Goal: Task Accomplishment & Management: Use online tool/utility

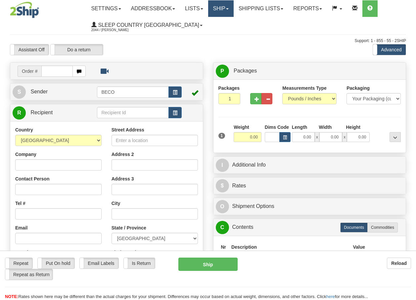
click at [225, 7] on link "Ship" at bounding box center [221, 8] width 26 height 17
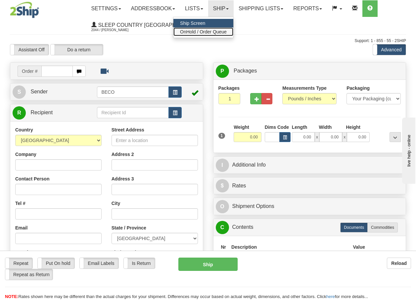
click at [223, 31] on span "OnHold / Order Queue" at bounding box center [203, 31] width 47 height 5
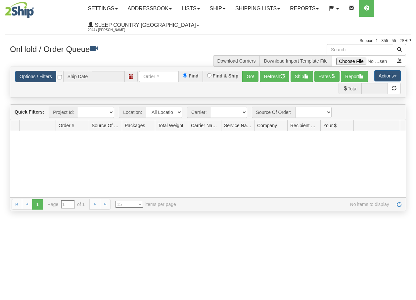
type input "[DATE]"
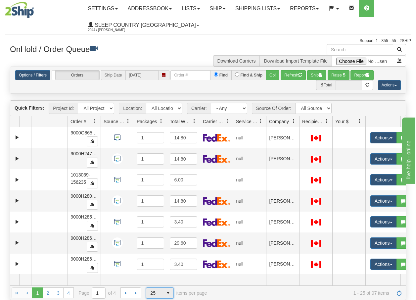
click at [168, 295] on span "select" at bounding box center [168, 293] width 11 height 11
click at [157, 280] on li "100" at bounding box center [159, 282] width 27 height 9
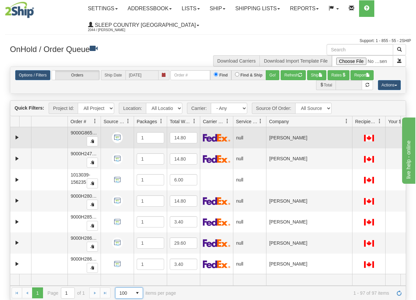
drag, startPoint x: 298, startPoint y: 125, endPoint x: 353, endPoint y: 132, distance: 55.4
click at [353, 132] on div "Quick Filters: Project Id: All Projects Location: All Locations BECO Carrier: -…" at bounding box center [208, 200] width 397 height 200
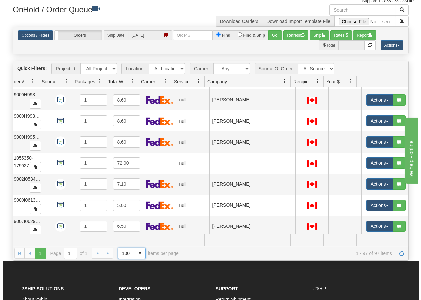
scroll to position [1642, 65]
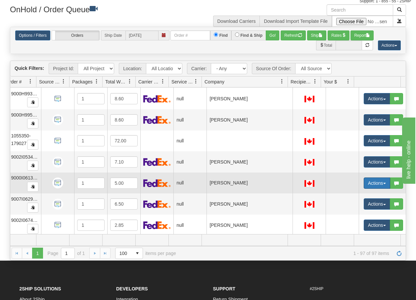
click at [379, 185] on button "Actions" at bounding box center [377, 183] width 27 height 11
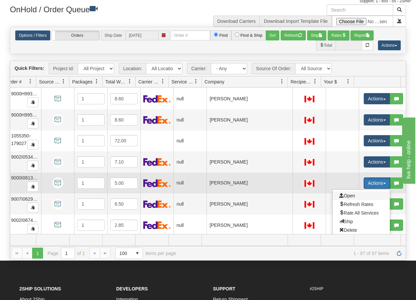
click at [347, 195] on span "Open" at bounding box center [348, 195] width 16 height 5
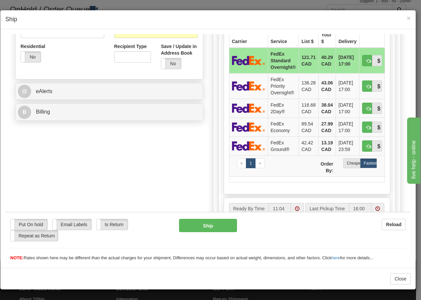
scroll to position [234, 0]
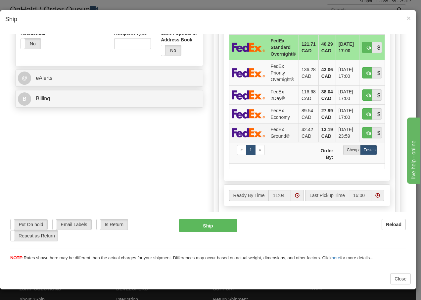
click at [274, 134] on td "FedEx Ground®" at bounding box center [283, 132] width 31 height 19
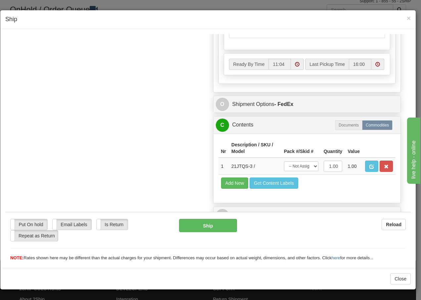
scroll to position [376, 0]
click at [234, 185] on button "Add New" at bounding box center [234, 182] width 27 height 11
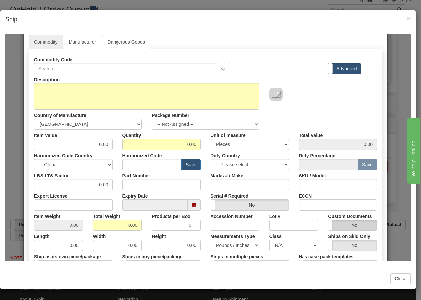
scroll to position [66, 0]
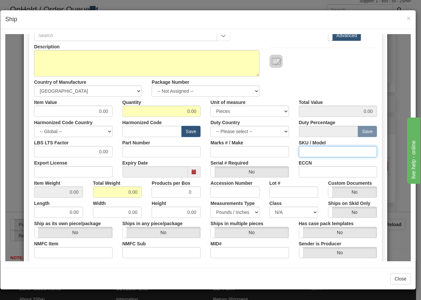
click at [318, 149] on input "SKU / Model" at bounding box center [338, 151] width 79 height 11
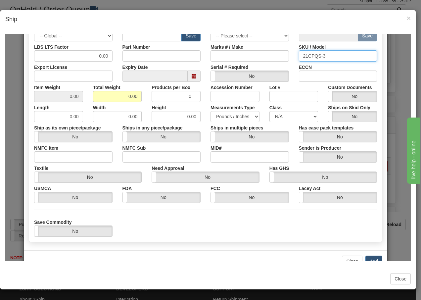
scroll to position [166, 0]
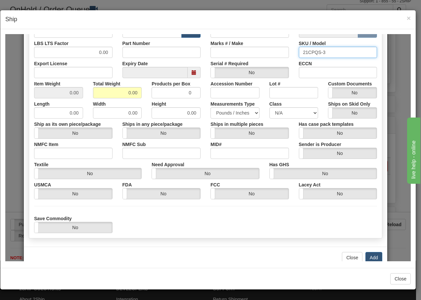
type input "21CPQS-3"
drag, startPoint x: 127, startPoint y: 91, endPoint x: 143, endPoint y: 93, distance: 16.7
click at [143, 93] on div "Total Weight 0.00" at bounding box center [117, 88] width 59 height 20
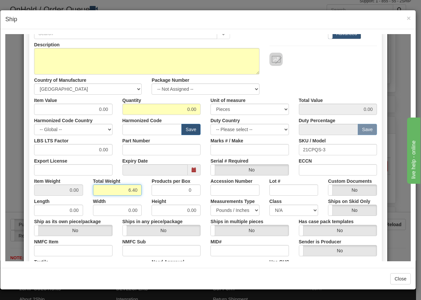
scroll to position [66, 0]
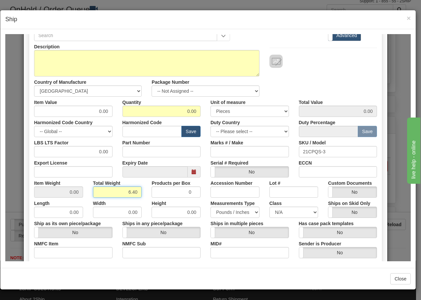
type input "6.40"
type input "Infinity"
drag, startPoint x: 184, startPoint y: 112, endPoint x: 205, endPoint y: 112, distance: 21.5
click at [205, 112] on div "Item Value 0.00 Quantity 0.00 Unit of measure 3 Thousand Square Inches Adjustme…" at bounding box center [205, 106] width 353 height 20
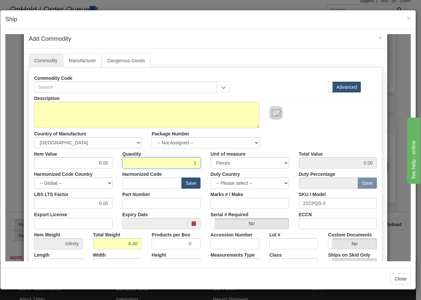
scroll to position [0, 0]
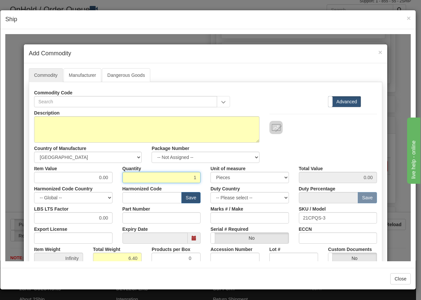
type input "1"
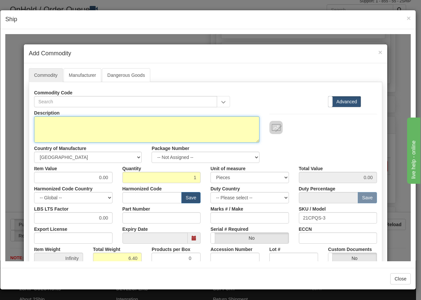
type input "Infinity"
click at [40, 123] on textarea "Description" at bounding box center [147, 129] width 226 height 27
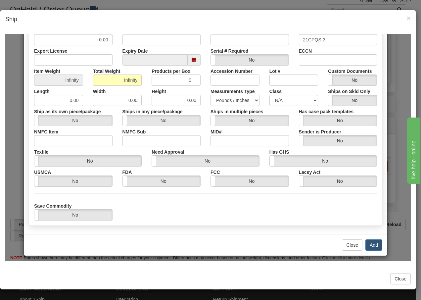
scroll to position [183, 0]
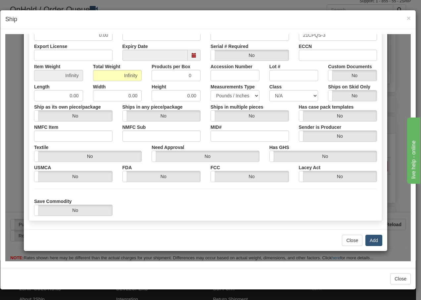
type textarea "Bl.Creekbay Quilt"
click at [371, 241] on button "Add" at bounding box center [374, 240] width 17 height 11
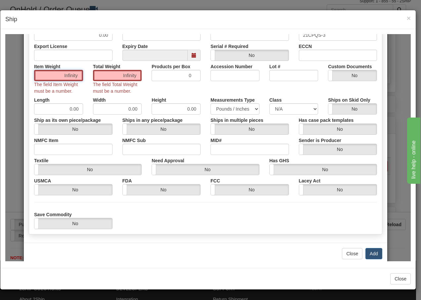
drag, startPoint x: 60, startPoint y: 76, endPoint x: 81, endPoint y: 74, distance: 20.6
click at [81, 74] on div "Item Weight Infinity The field Item Weight must be a number." at bounding box center [58, 77] width 59 height 33
drag, startPoint x: 81, startPoint y: 74, endPoint x: 158, endPoint y: 91, distance: 78.8
click at [158, 91] on div "Item Weight Infinity The field Item Weight must be a number. Total Weight Infin…" at bounding box center [205, 77] width 353 height 33
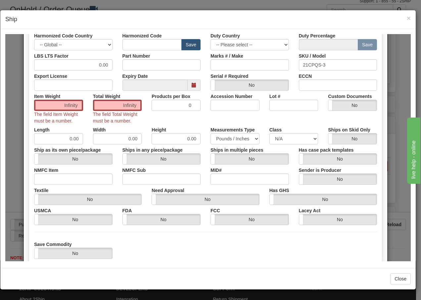
scroll to position [117, 0]
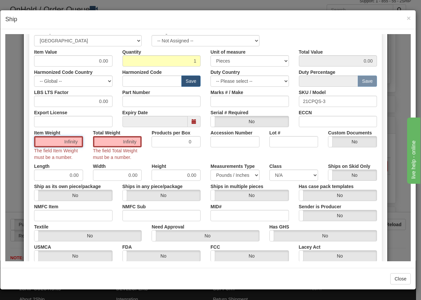
click at [71, 143] on input "Infinity" at bounding box center [58, 141] width 49 height 11
drag, startPoint x: 60, startPoint y: 141, endPoint x: 104, endPoint y: 145, distance: 43.9
click at [104, 145] on div "Item Weight Infinity The field Item Weight must be a number. Total Weight Infin…" at bounding box center [205, 143] width 353 height 33
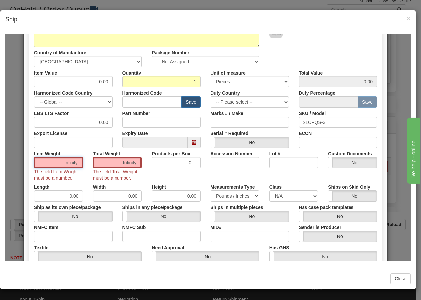
scroll to position [99, 0]
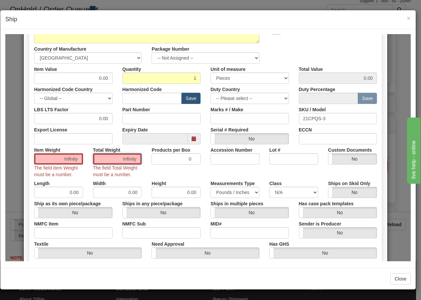
drag, startPoint x: 122, startPoint y: 159, endPoint x: 143, endPoint y: 161, distance: 21.4
click at [142, 161] on div "Total Weight Infinity The field Total Weight must be a number." at bounding box center [117, 160] width 59 height 33
type input "I"
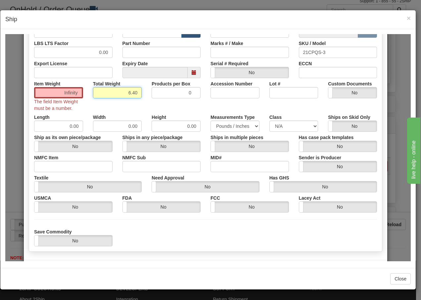
scroll to position [196, 0]
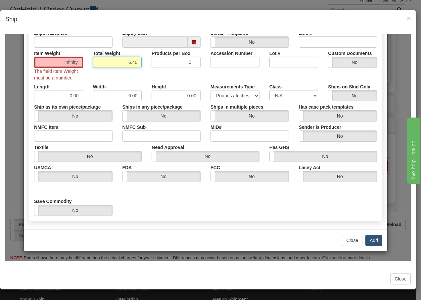
type input "6.40"
type input "6.4000"
click at [373, 240] on button "Add" at bounding box center [374, 240] width 17 height 11
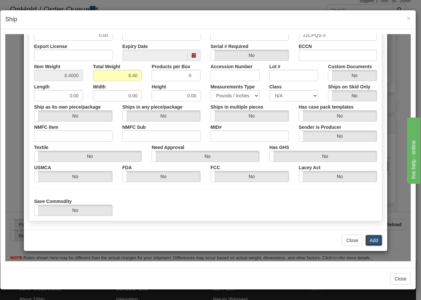
scroll to position [0, 0]
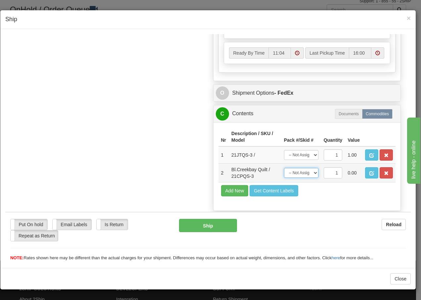
click at [310, 178] on select "-- Not Assigned -- Package 1" at bounding box center [301, 173] width 34 height 10
select select "0"
click at [284, 168] on select "-- Not Assigned -- Package 1" at bounding box center [301, 173] width 34 height 10
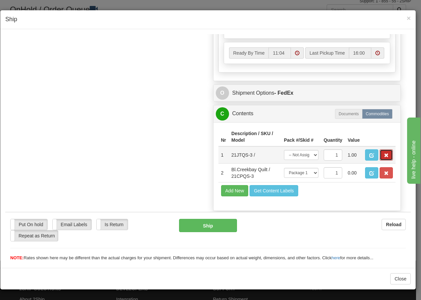
click at [384, 157] on span "button" at bounding box center [386, 155] width 5 height 4
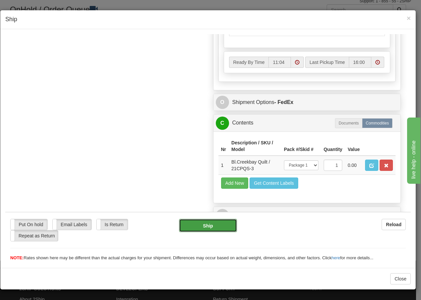
click at [204, 228] on button "Ship" at bounding box center [208, 225] width 58 height 13
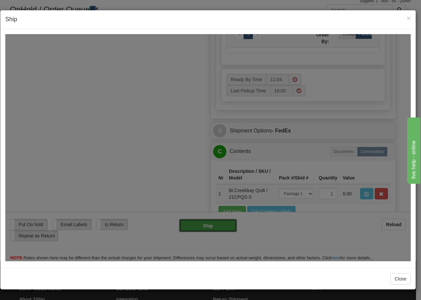
type input "92"
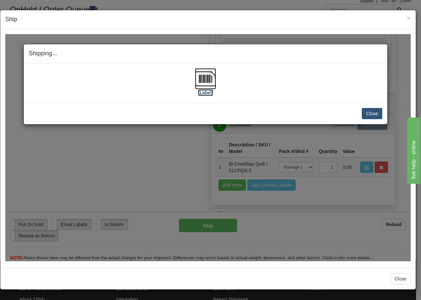
click at [205, 79] on img at bounding box center [205, 78] width 21 height 21
click at [375, 115] on button "Close" at bounding box center [372, 113] width 21 height 11
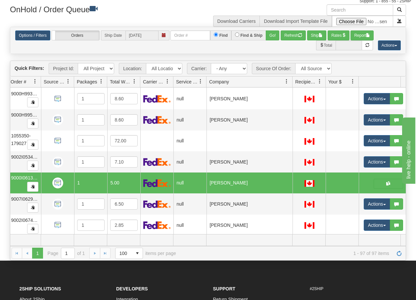
scroll to position [0, 0]
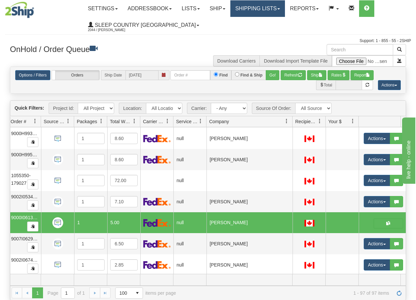
click at [275, 11] on link "Shipping lists" at bounding box center [258, 8] width 55 height 17
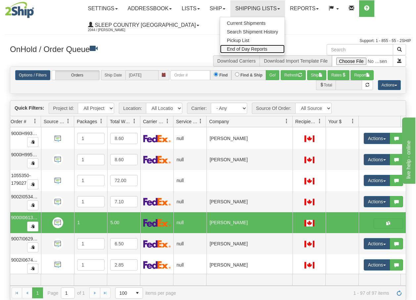
click at [256, 49] on span "End of Day Reports" at bounding box center [247, 48] width 40 height 5
